Goal: Information Seeking & Learning: Learn about a topic

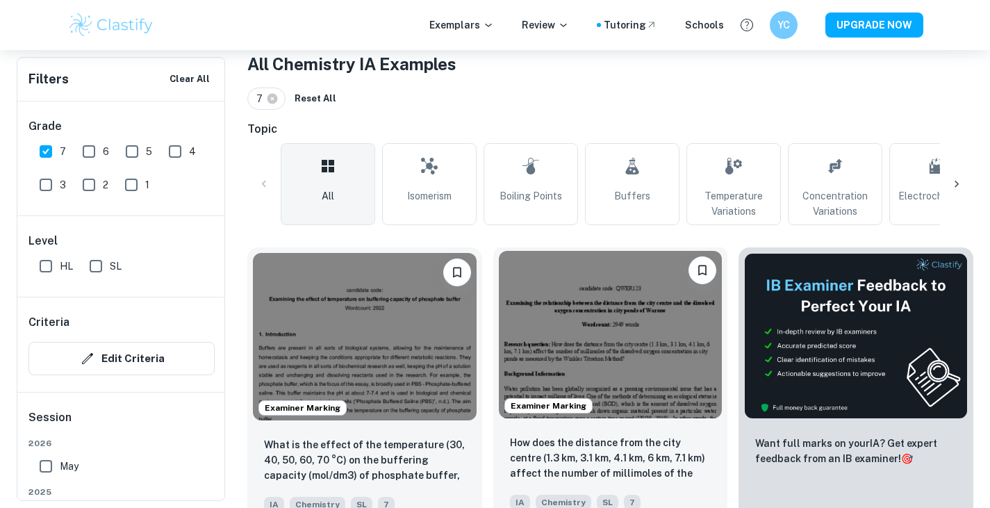
scroll to position [347, 0]
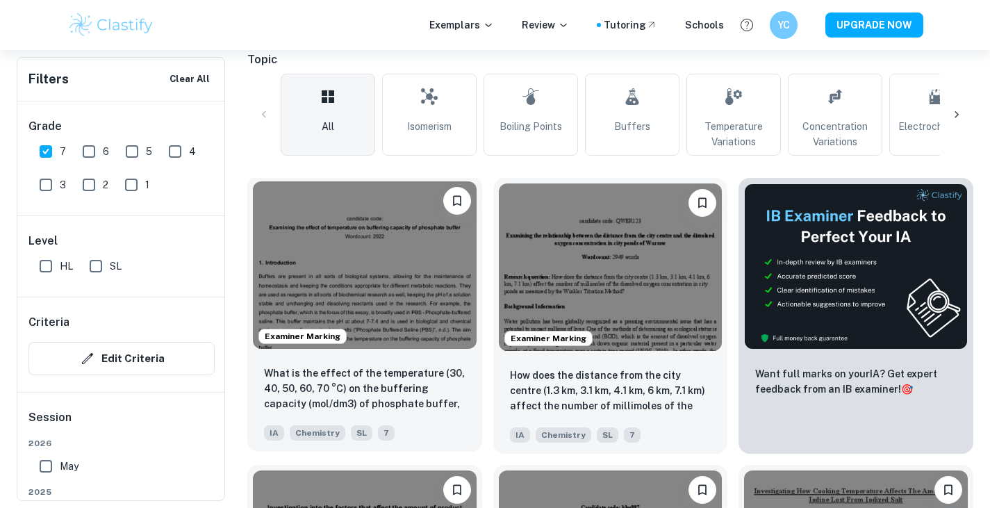
click at [385, 327] on img at bounding box center [365, 264] width 224 height 167
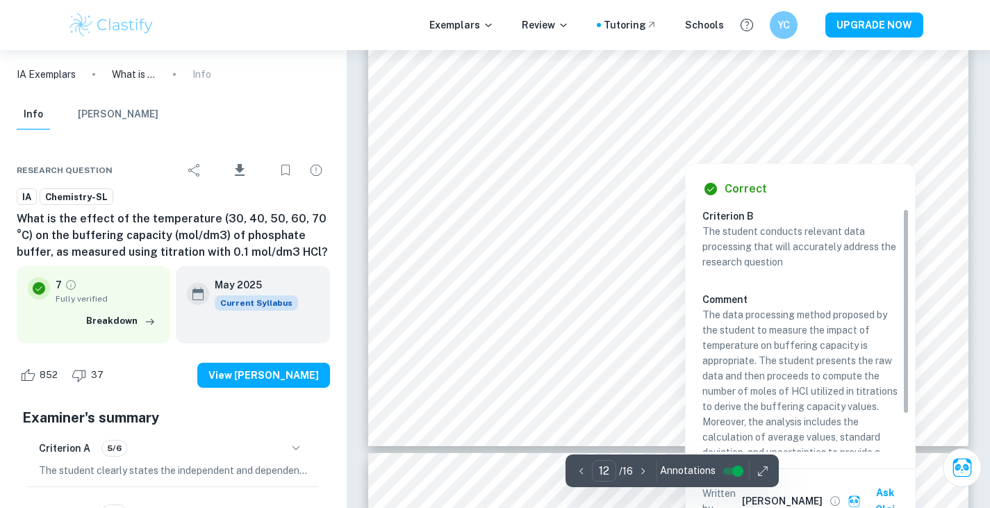
scroll to position [44, 0]
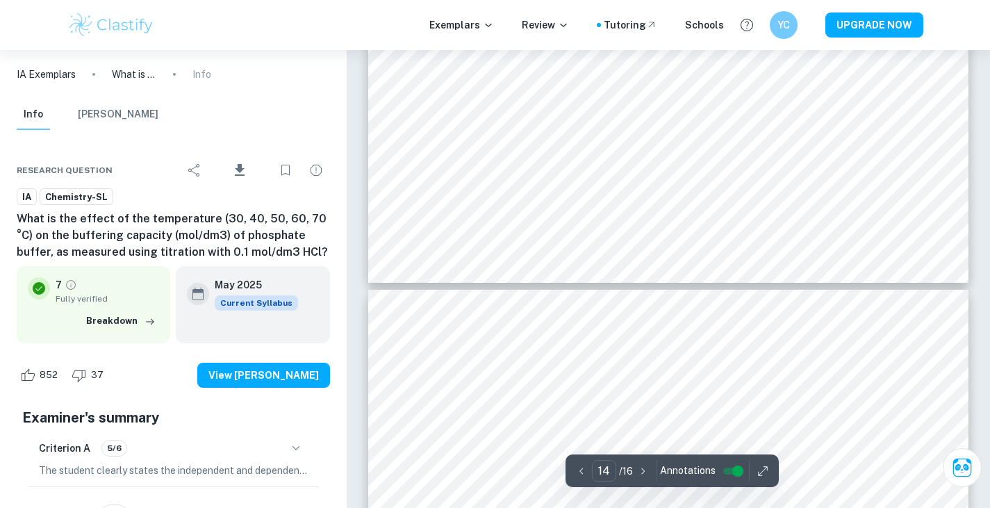
type input "13"
